Goal: Use online tool/utility

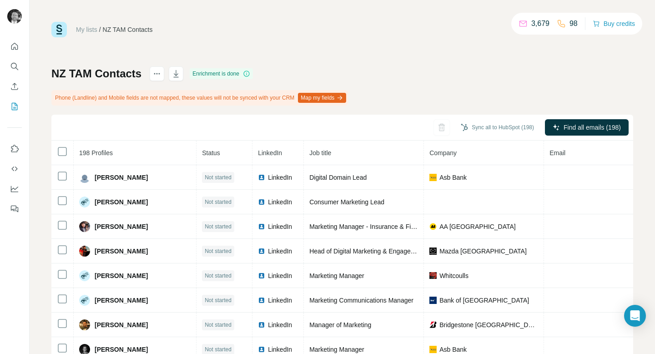
scroll to position [3009, 0]
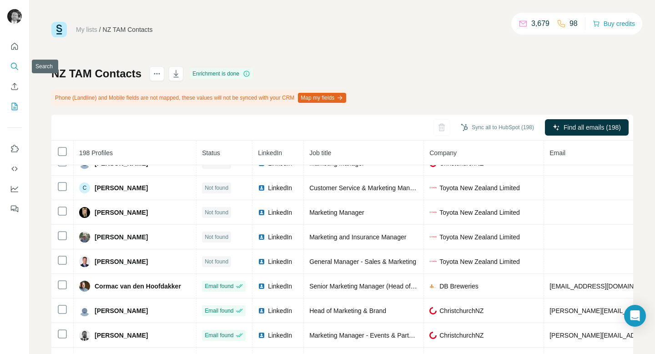
click at [15, 65] on icon "Search" at bounding box center [14, 66] width 9 height 9
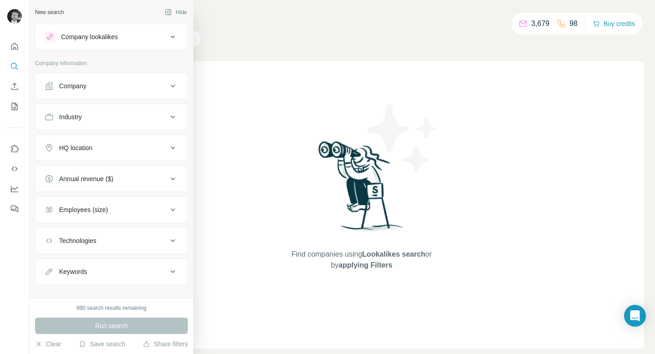
click at [176, 240] on icon at bounding box center [172, 240] width 11 height 11
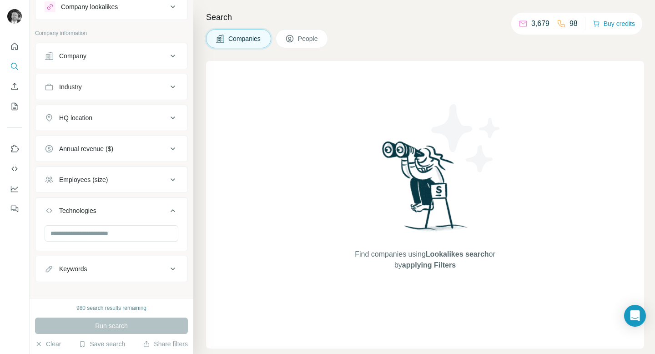
scroll to position [35, 0]
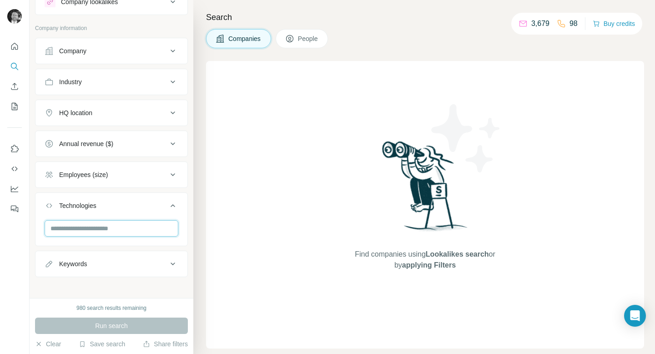
click at [128, 231] on input "text" at bounding box center [112, 228] width 134 height 16
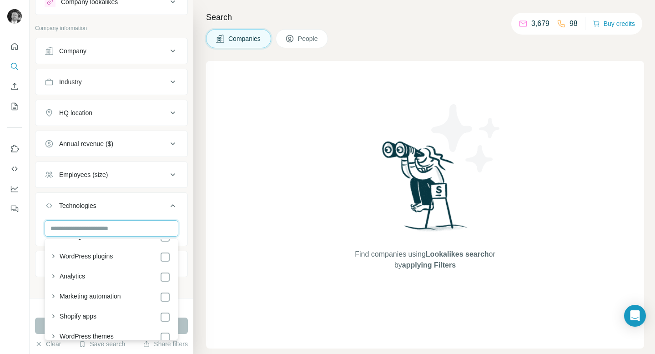
scroll to position [18, 0]
click at [53, 275] on icon "button" at bounding box center [53, 275] width 9 height 9
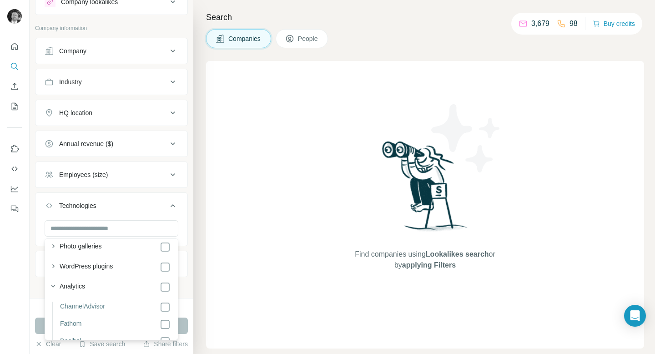
scroll to position [0, 0]
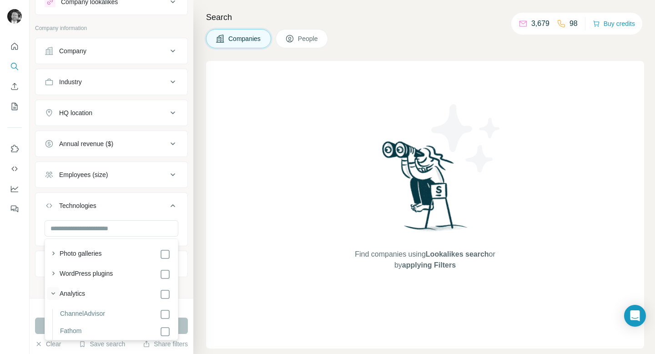
click at [53, 290] on icon "button" at bounding box center [53, 293] width 9 height 9
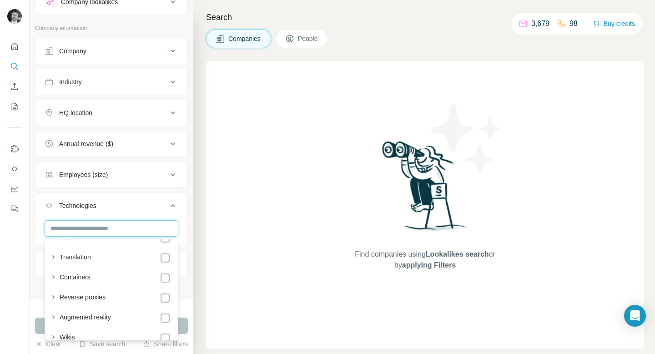
click at [84, 225] on input "text" at bounding box center [112, 228] width 134 height 16
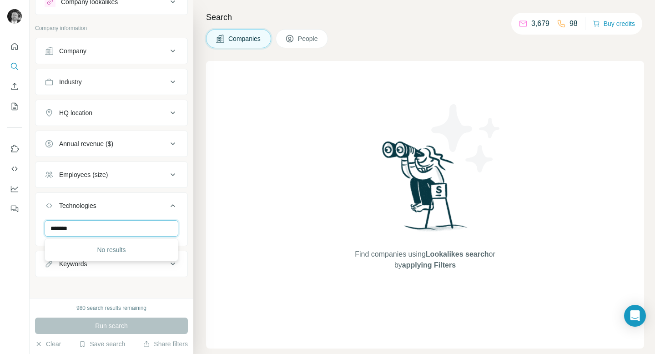
drag, startPoint x: 84, startPoint y: 230, endPoint x: 30, endPoint y: 225, distance: 54.3
click at [30, 225] on div "New search Hide Company lookalikes Company information Company Industry HQ loca…" at bounding box center [112, 149] width 164 height 298
type input "*******"
click at [97, 219] on button "Technologies" at bounding box center [111, 207] width 152 height 25
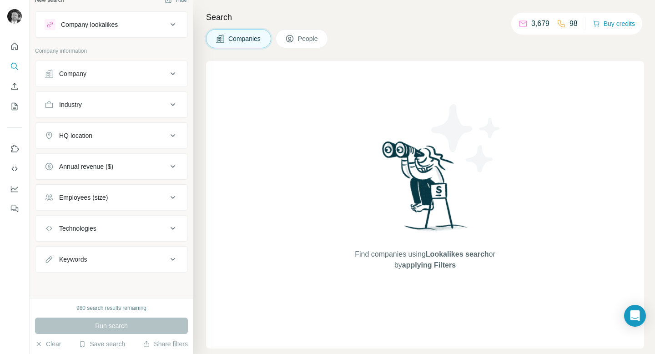
scroll to position [12, 0]
click at [78, 229] on div "Technologies" at bounding box center [77, 228] width 37 height 9
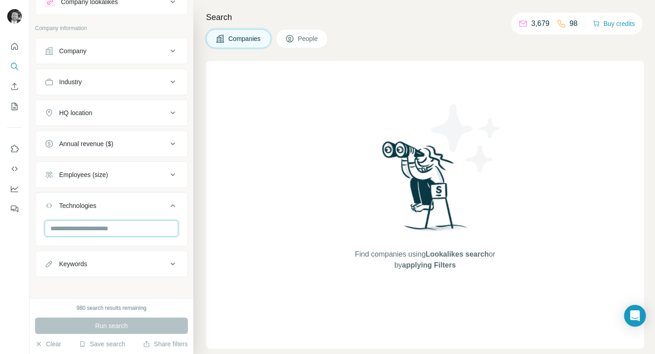
click at [90, 226] on input "text" at bounding box center [112, 228] width 134 height 16
click at [93, 228] on input "*******" at bounding box center [112, 228] width 134 height 16
type input "*"
